Goal: Information Seeking & Learning: Learn about a topic

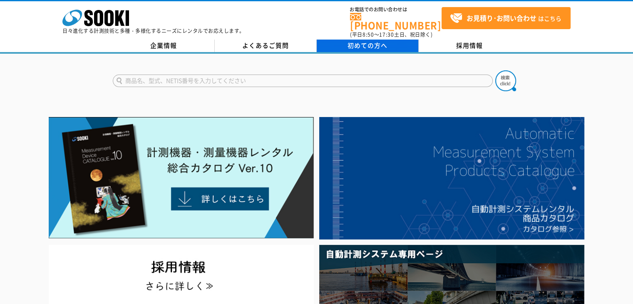
click at [357, 44] on span "初めての方へ" at bounding box center [367, 45] width 40 height 9
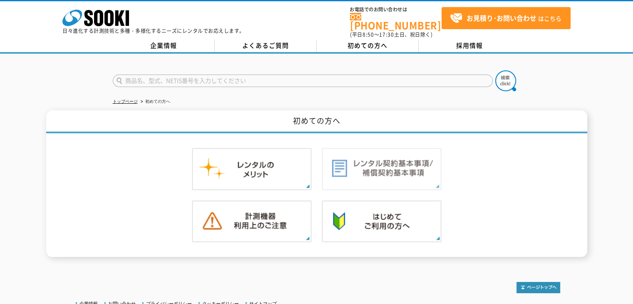
click at [407, 161] on img at bounding box center [382, 169] width 120 height 42
drag, startPoint x: 295, startPoint y: 194, endPoint x: 330, endPoint y: 146, distance: 59.3
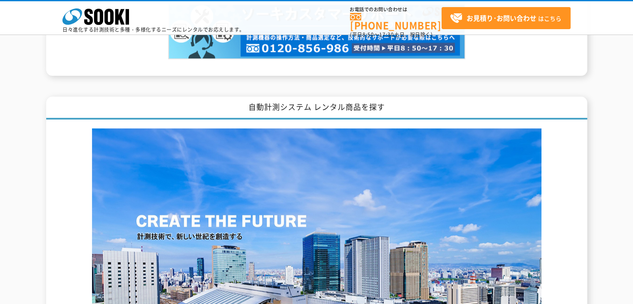
scroll to position [1248, 0]
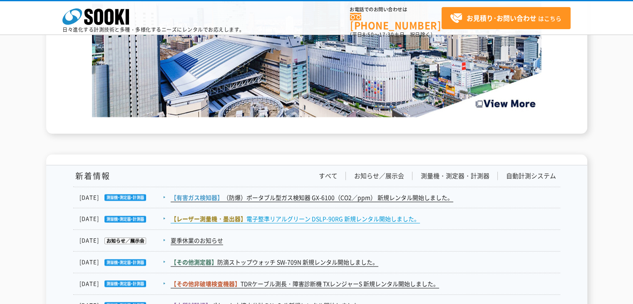
click at [368, 218] on link "【レーザー測量機・墨出器】 電子整準リアルグリーン DSLP-90RG 新規レンタル開始しました。" at bounding box center [295, 218] width 249 height 9
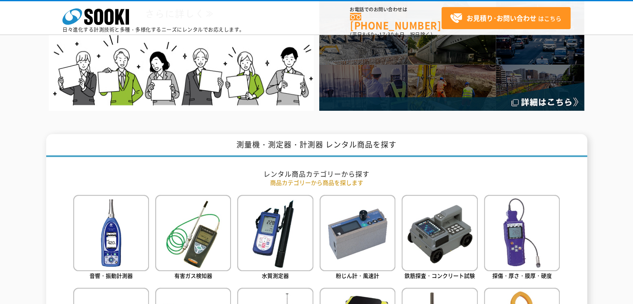
scroll to position [0, 0]
